Goal: Navigation & Orientation: Understand site structure

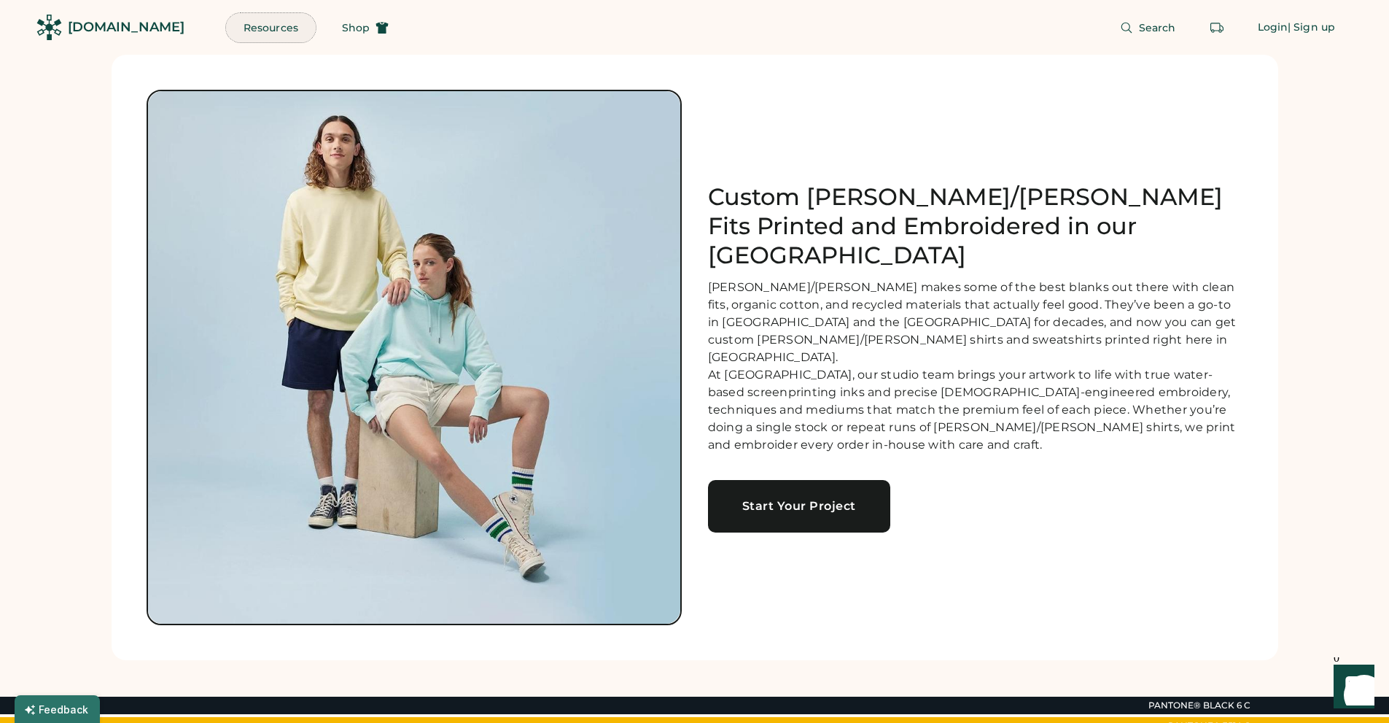
click at [254, 26] on button "Resources" at bounding box center [271, 27] width 90 height 29
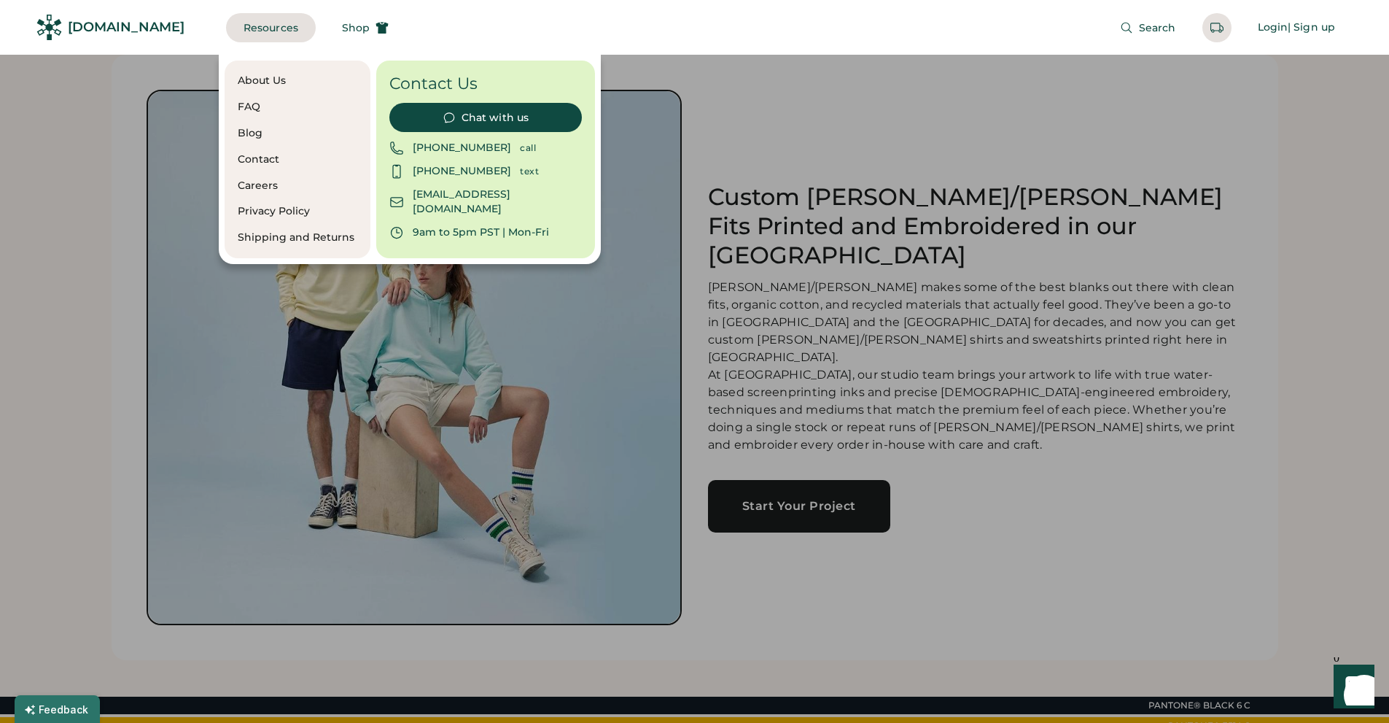
click at [246, 106] on div "FAQ" at bounding box center [298, 107] width 120 height 15
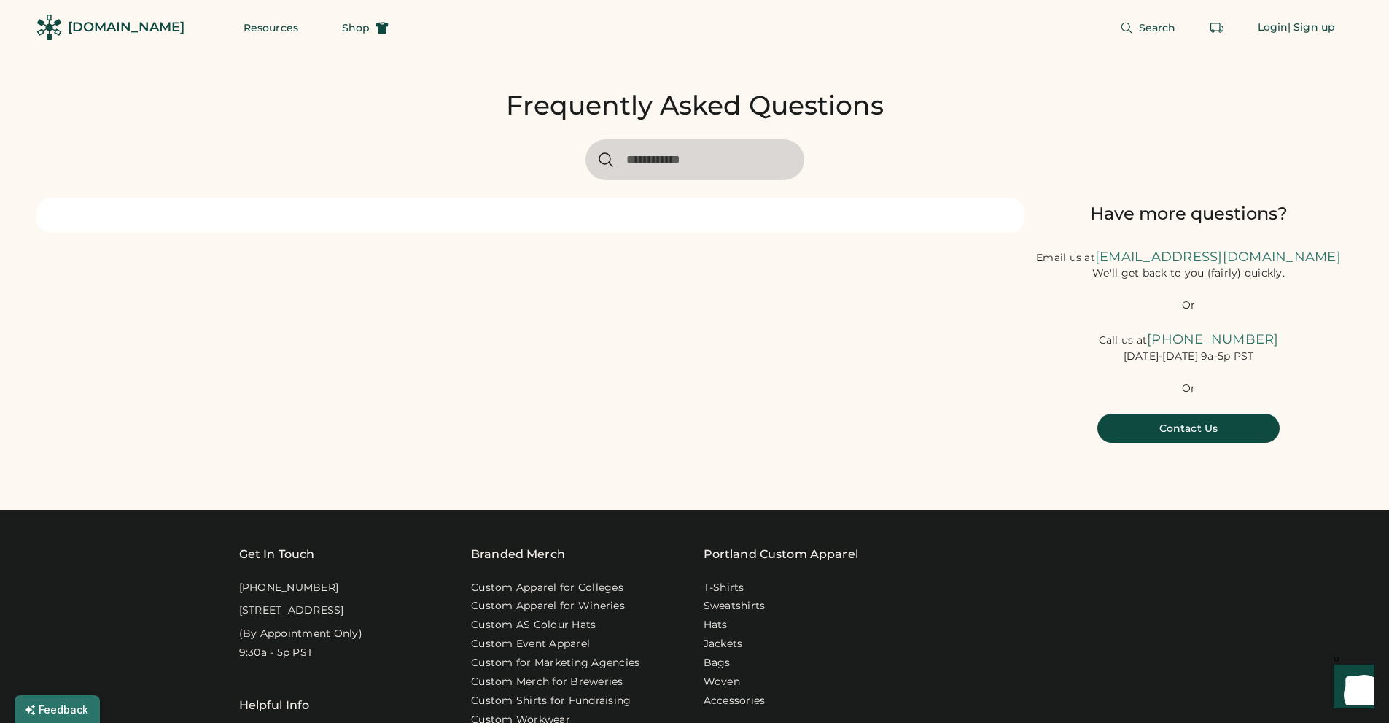
click at [580, 212] on div at bounding box center [530, 215] width 988 height 35
click at [628, 160] on input "input" at bounding box center [694, 159] width 219 height 41
click at [249, 28] on button "Resources" at bounding box center [271, 27] width 90 height 29
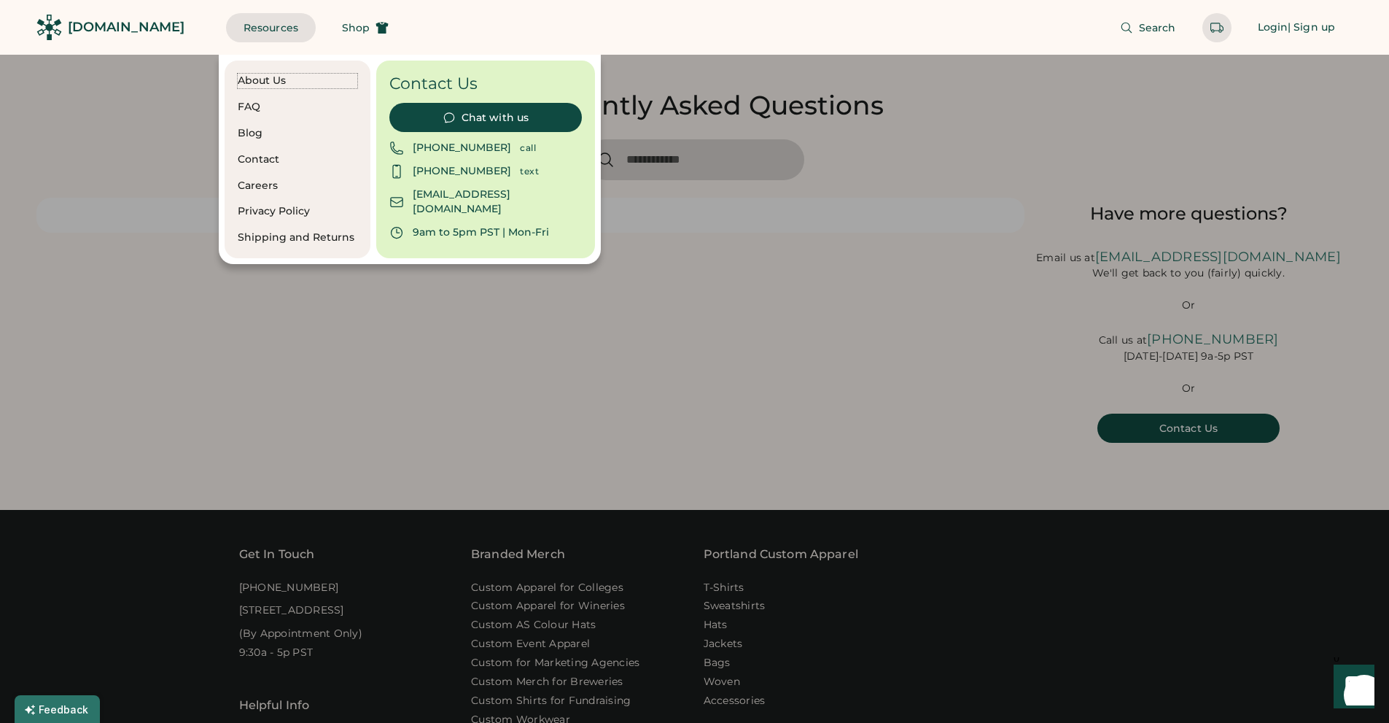
click at [257, 79] on div "About Us" at bounding box center [298, 81] width 120 height 15
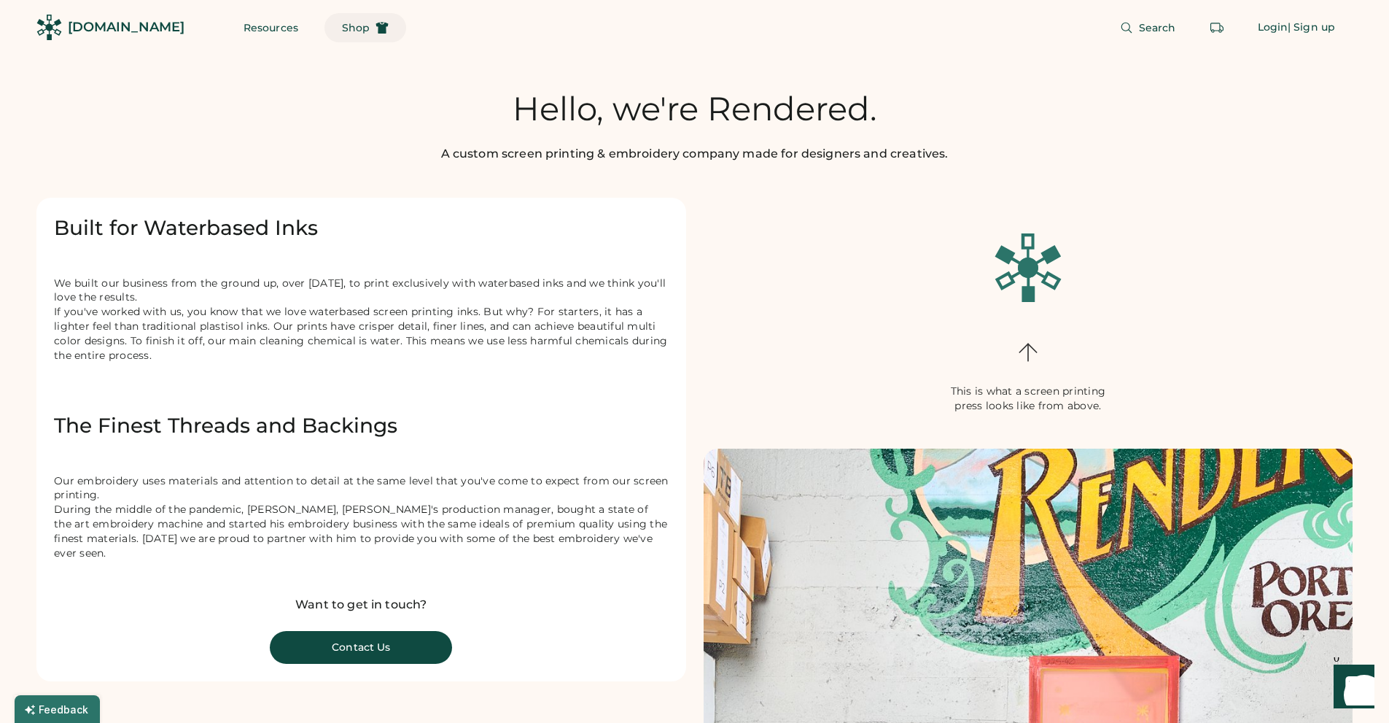
click at [342, 26] on span "Shop" at bounding box center [356, 28] width 28 height 10
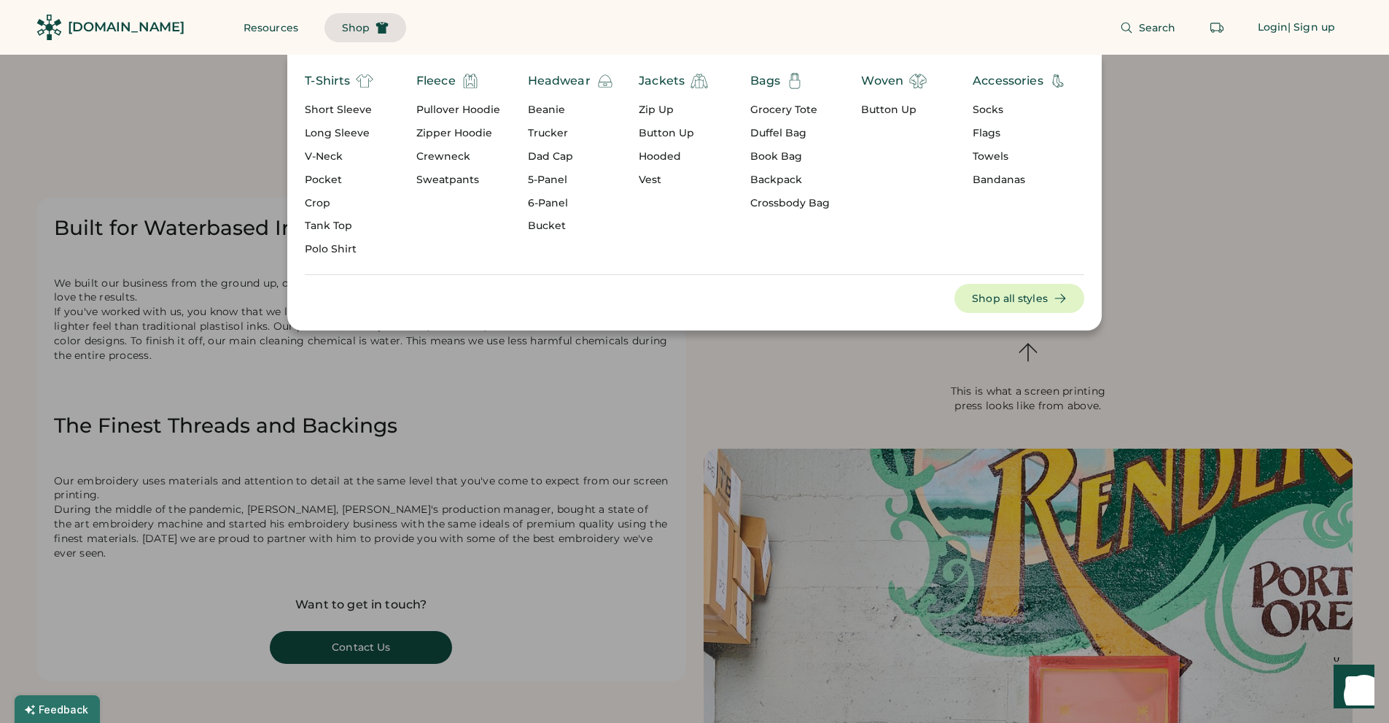
click at [1241, 122] on div "T-Shirts Short Sleeve Long Sleeve V-Neck Pocket Crop Tank Top Polo Shirt Fleece…" at bounding box center [694, 193] width 1389 height 276
click at [1141, 27] on span "Search" at bounding box center [1157, 28] width 37 height 10
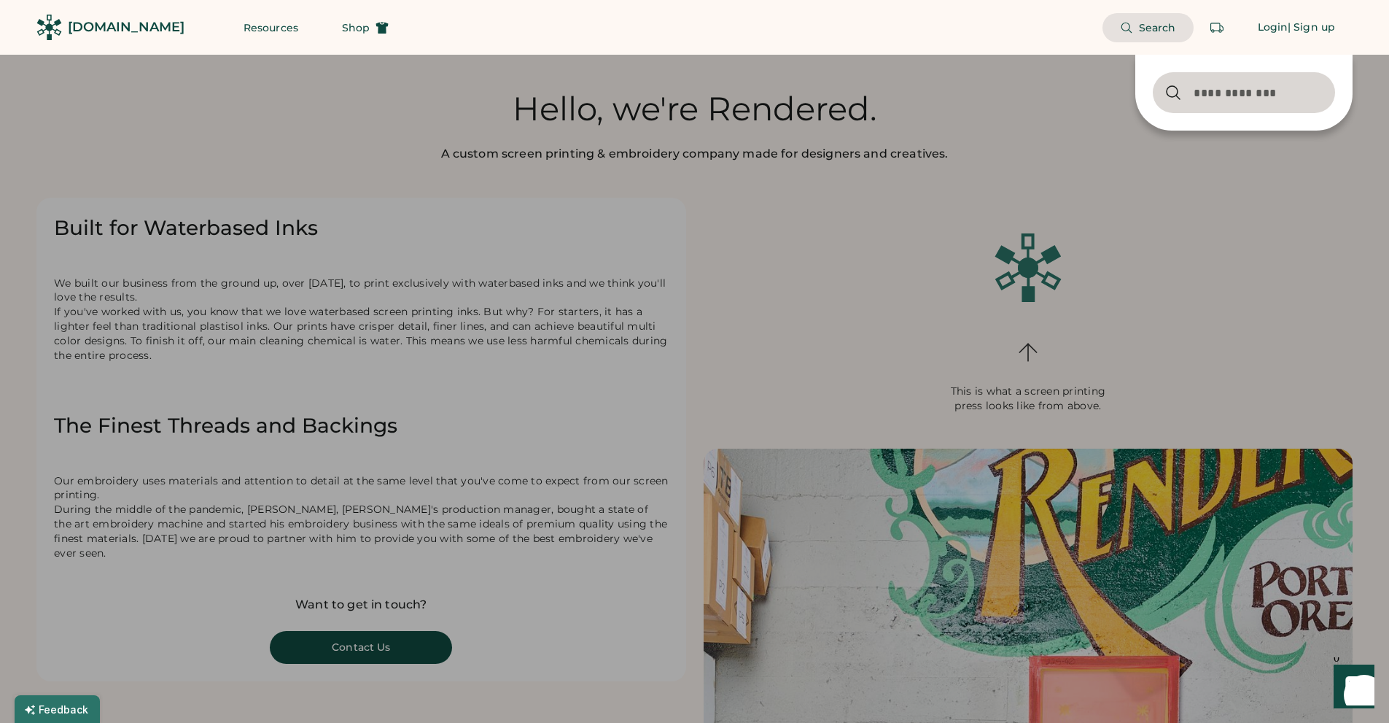
click at [84, 23] on div "[DOMAIN_NAME]" at bounding box center [126, 27] width 117 height 18
